Goal: Information Seeking & Learning: Learn about a topic

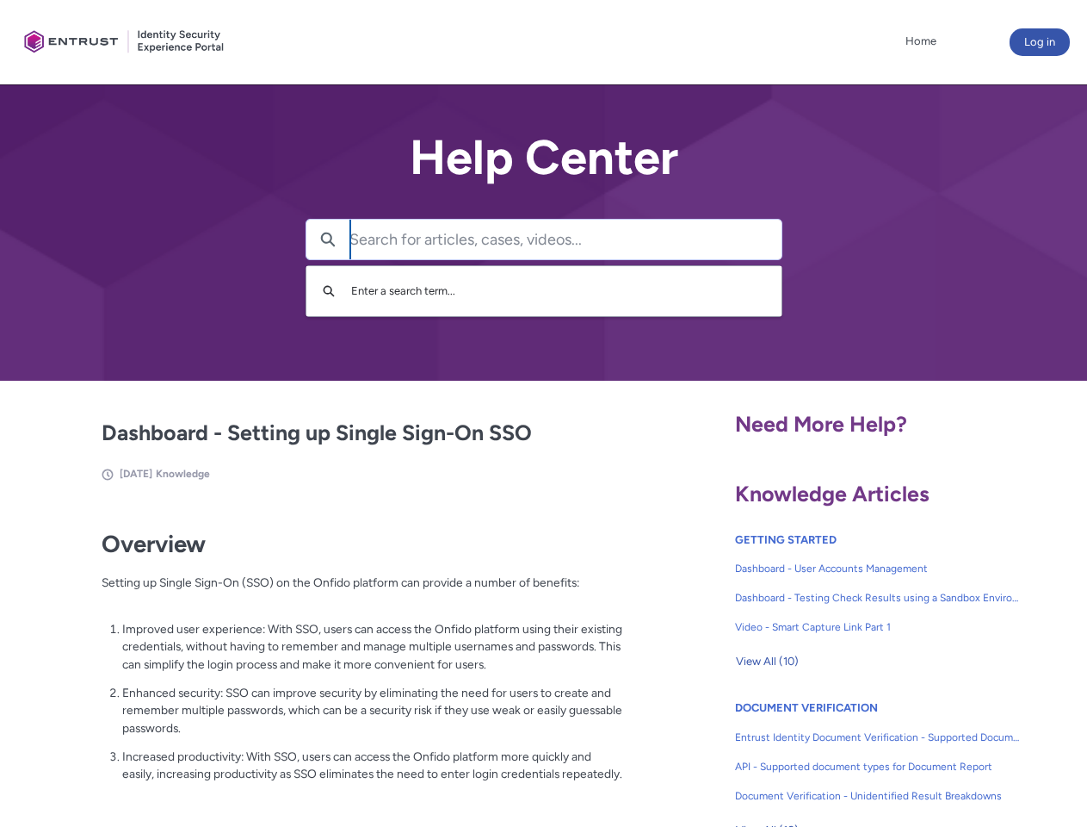
click at [328, 239] on lightning-primitive-icon "button" at bounding box center [327, 238] width 15 height 13
click at [330, 659] on p "Improved user experience: With SSO, users can access the Onfido platform using …" at bounding box center [372, 646] width 501 height 53
click at [767, 661] on span "View All (10)" at bounding box center [767, 661] width 63 height 26
click at [832, 753] on link "API - Supported document types for Document Report" at bounding box center [878, 766] width 286 height 29
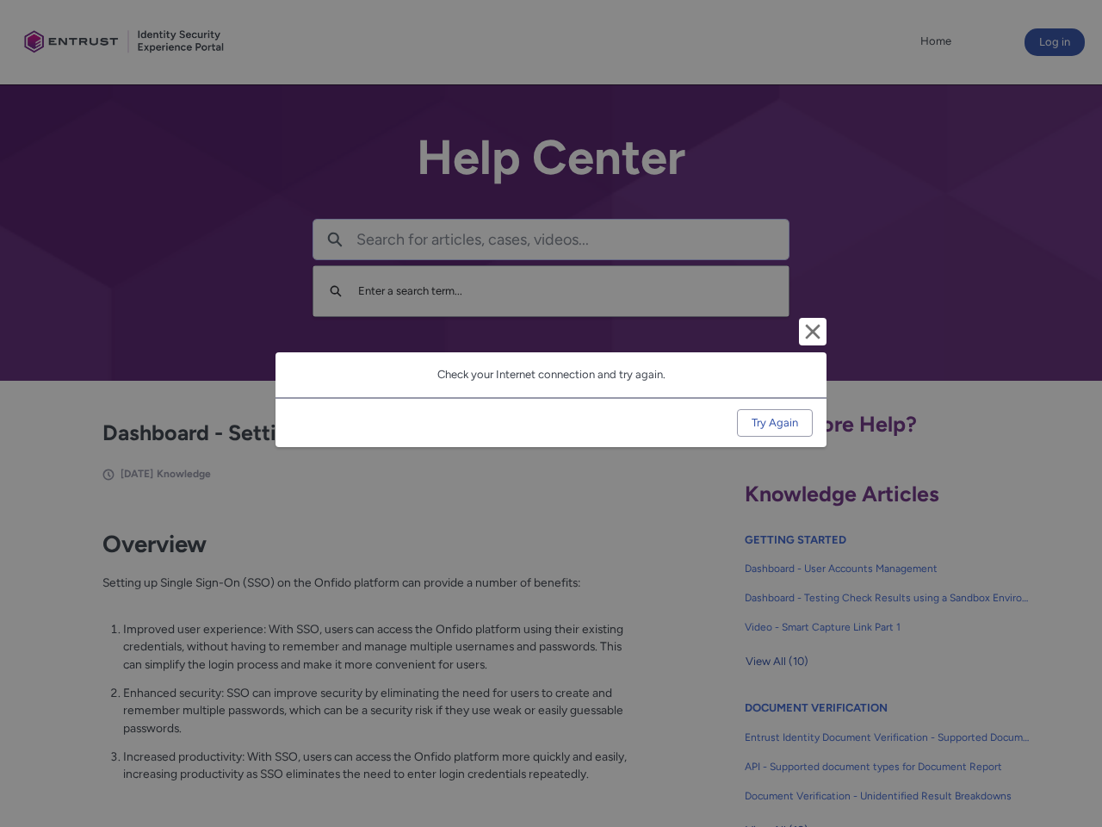
click at [1060, 753] on div "Cancel and close Check your Internet connection and try again. Try Again" at bounding box center [551, 413] width 1102 height 827
